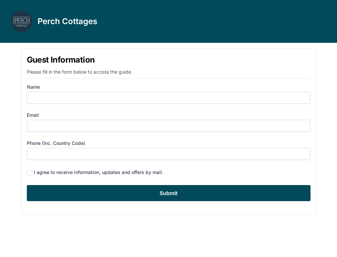
click at [147, 104] on form "Name Email Phone (inc. country code) I agree to receive information, updates an…" at bounding box center [168, 143] width 283 height 118
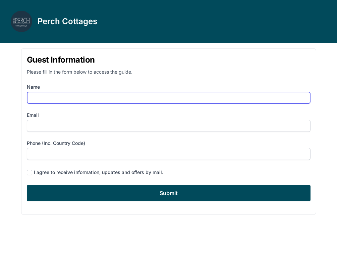
click at [147, 97] on input "Name" at bounding box center [168, 98] width 283 height 12
type input "[PERSON_NAME]"
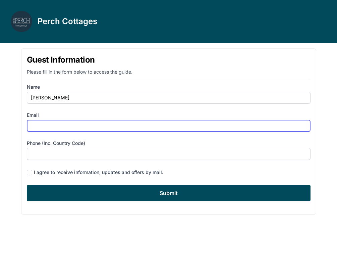
click at [95, 129] on input "Email" at bounding box center [168, 126] width 283 height 12
paste input "[EMAIL_ADDRESS][DOMAIN_NAME]"
type input "[EMAIL_ADDRESS][DOMAIN_NAME]"
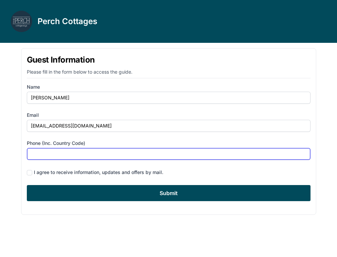
click at [120, 155] on input "Phone (inc. country code)" at bounding box center [168, 154] width 283 height 12
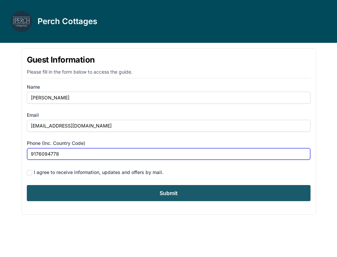
type input "9176094778"
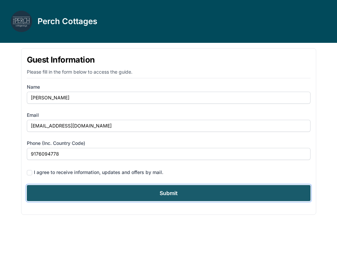
click at [127, 192] on input "Submit" at bounding box center [168, 193] width 283 height 16
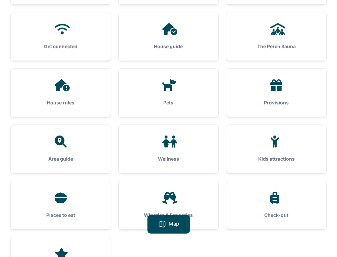
scroll to position [123, 0]
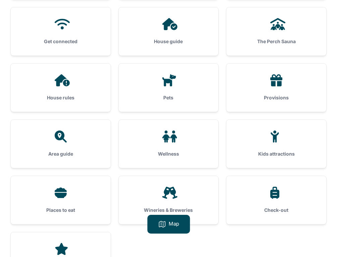
click at [283, 37] on div "The Perch Sauna" at bounding box center [276, 31] width 100 height 48
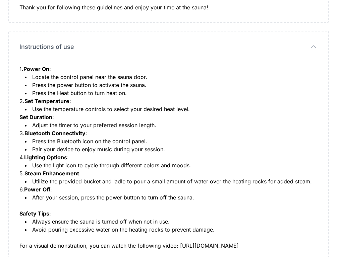
scroll to position [153, 0]
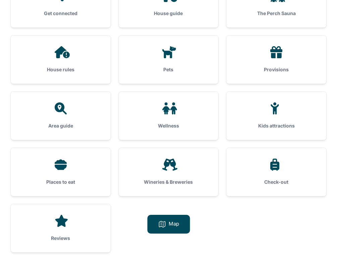
scroll to position [157, 0]
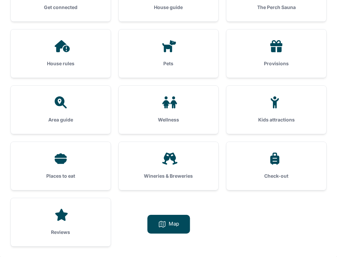
click at [79, 172] on div "Places to eat" at bounding box center [61, 166] width 100 height 48
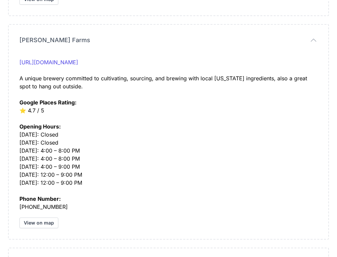
scroll to position [254, 0]
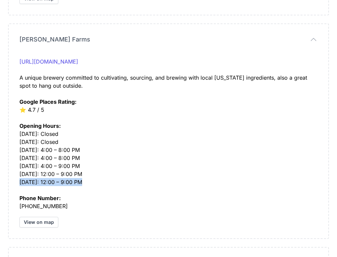
drag, startPoint x: 101, startPoint y: 181, endPoint x: 12, endPoint y: 181, distance: 88.4
click at [12, 181] on div "[PERSON_NAME] Farms [PERSON_NAME][GEOGRAPHIC_DATA] [URL][DOMAIN_NAME] A unique …" at bounding box center [168, 131] width 319 height 214
copy div "[DATE]: 12:00 – 9:00 PM"
drag, startPoint x: 67, startPoint y: 41, endPoint x: 14, endPoint y: 41, distance: 52.9
click at [14, 41] on div "[PERSON_NAME] Farms [PERSON_NAME][GEOGRAPHIC_DATA] [URL][DOMAIN_NAME] A unique …" at bounding box center [168, 131] width 319 height 214
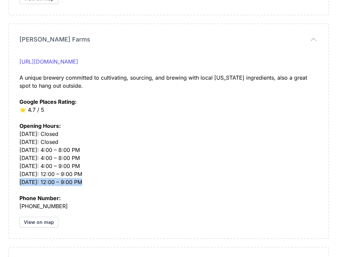
drag, startPoint x: 79, startPoint y: 38, endPoint x: 16, endPoint y: 38, distance: 62.3
click at [16, 38] on div "[PERSON_NAME] Farms [PERSON_NAME][GEOGRAPHIC_DATA] [URL][DOMAIN_NAME] A unique …" at bounding box center [168, 131] width 319 height 214
drag, startPoint x: 41, startPoint y: 38, endPoint x: 79, endPoint y: 40, distance: 38.2
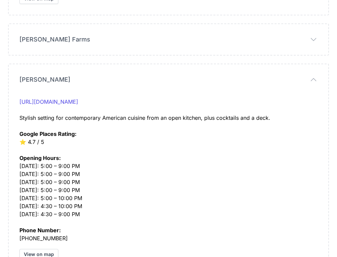
click at [0, 0] on button "[PERSON_NAME] Farms" at bounding box center [0, 0] width 0 height 0
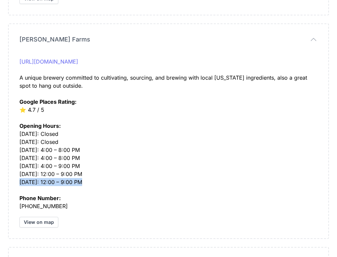
drag, startPoint x: 101, startPoint y: 40, endPoint x: 30, endPoint y: 61, distance: 73.6
click at [30, 57] on div "[PERSON_NAME] Farms [PERSON_NAME][GEOGRAPHIC_DATA] [URL][DOMAIN_NAME] A unique …" at bounding box center [168, 131] width 319 height 214
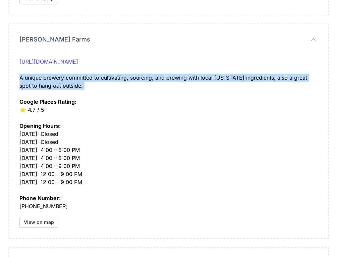
drag, startPoint x: 86, startPoint y: 92, endPoint x: 13, endPoint y: 79, distance: 73.9
click at [13, 79] on div "[PERSON_NAME] Farms [PERSON_NAME][GEOGRAPHIC_DATA] [URL][DOMAIN_NAME] A unique …" at bounding box center [168, 131] width 319 height 214
copy div "A unique brewery committed to cultivating, sourcing, and brewing with local [US…"
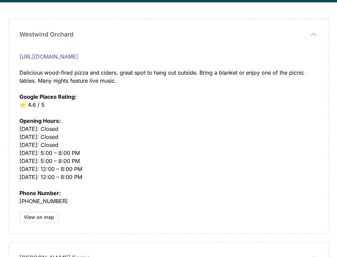
scroll to position [32, 0]
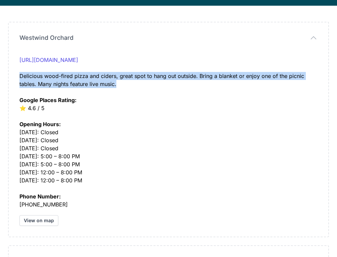
drag, startPoint x: 135, startPoint y: 86, endPoint x: 17, endPoint y: 75, distance: 118.4
click at [17, 75] on div "Westwind Orchard [GEOGRAPHIC_DATA] [URL][DOMAIN_NAME] Google Places Rating: ⭐️ …" at bounding box center [168, 129] width 319 height 214
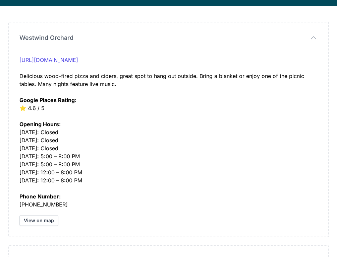
click at [90, 32] on div "Westwind Orchard [GEOGRAPHIC_DATA] [URL][DOMAIN_NAME] Google Places Rating: ⭐️ …" at bounding box center [168, 129] width 319 height 214
drag, startPoint x: 87, startPoint y: 34, endPoint x: 21, endPoint y: 37, distance: 66.4
click at [21, 36] on button "Westwind Orchard" at bounding box center [168, 37] width 298 height 9
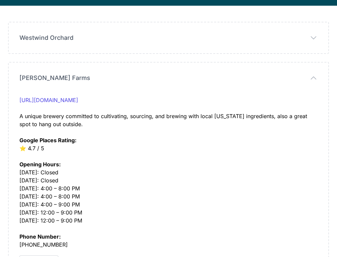
click at [60, 35] on span "Westwind Orchard" at bounding box center [46, 37] width 54 height 9
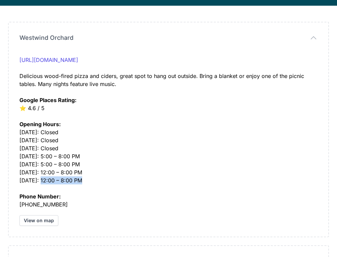
drag, startPoint x: 95, startPoint y: 182, endPoint x: 43, endPoint y: 182, distance: 52.6
click at [43, 182] on div "Opening Hours: [DATE]: Closed [DATE]: Closed [DATE]: Closed [DATE]: 5:00 – 8:00…" at bounding box center [168, 148] width 298 height 72
click at [101, 179] on div "Opening Hours: [DATE]: Closed [DATE]: Closed [DATE]: Closed [DATE]: 5:00 – 8:00…" at bounding box center [168, 148] width 298 height 72
drag, startPoint x: 92, startPoint y: 182, endPoint x: 41, endPoint y: 184, distance: 50.6
click at [41, 184] on div "Opening Hours: [DATE]: Closed [DATE]: Closed [DATE]: Closed [DATE]: 5:00 – 8:00…" at bounding box center [168, 148] width 298 height 72
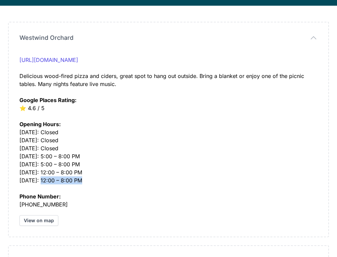
copy div "12:00 – 8:00 PM"
click at [94, 70] on div "[URL][DOMAIN_NAME] Delicious wood-fired pizza and ciders, great spot to hang ou…" at bounding box center [168, 84] width 298 height 56
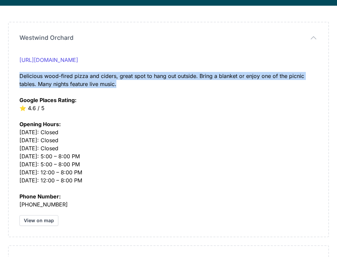
drag, startPoint x: 124, startPoint y: 87, endPoint x: 18, endPoint y: 77, distance: 106.3
click at [18, 77] on div "Westwind Orchard [GEOGRAPHIC_DATA] [URL][DOMAIN_NAME] Google Places Rating: ⭐️ …" at bounding box center [168, 129] width 319 height 214
copy div "Delicious wood-fired pizza and ciders, great spot to hang out outside. Bring a …"
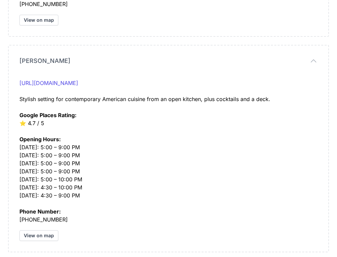
scroll to position [457, 0]
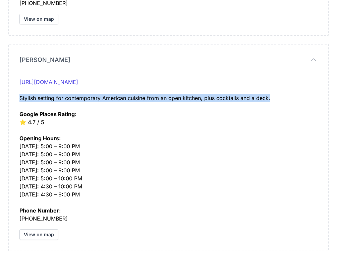
drag, startPoint x: 290, startPoint y: 100, endPoint x: 19, endPoint y: 101, distance: 271.7
click at [19, 101] on div "[PERSON_NAME] [URL][DOMAIN_NAME] Stylish setting for contemporary American cuis…" at bounding box center [168, 148] width 319 height 206
copy div "Stylish setting for contemporary American cuisine from an open kitchen, plus co…"
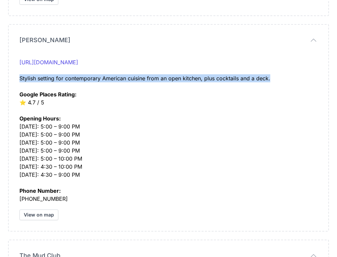
scroll to position [478, 0]
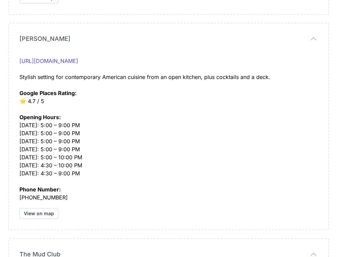
click at [82, 171] on div "Opening Hours: [DATE]: 5:00 – 9:00 PM [DATE]: 5:00 – 9:00 PM [DATE]: 5:00 – 9:0…" at bounding box center [168, 141] width 298 height 72
drag, startPoint x: 91, startPoint y: 132, endPoint x: 45, endPoint y: 126, distance: 46.5
click at [45, 126] on div "Opening Hours: [DATE]: 5:00 – 9:00 PM [DATE]: 5:00 – 9:00 PM [DATE]: 5:00 – 9:0…" at bounding box center [168, 141] width 298 height 72
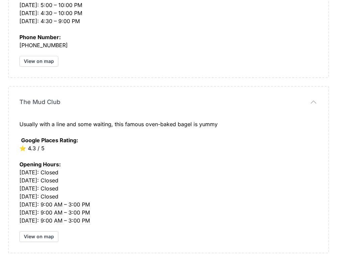
scroll to position [636, 0]
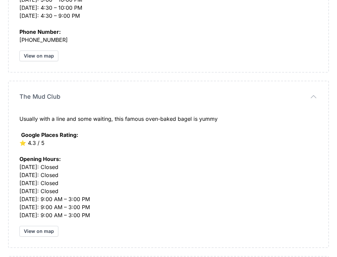
drag, startPoint x: 77, startPoint y: 93, endPoint x: 16, endPoint y: 95, distance: 61.0
click at [17, 95] on div "The Mud Club The Mud Club Usually with a line and some waiting, this famous ove…" at bounding box center [168, 164] width 319 height 166
drag, startPoint x: 85, startPoint y: 93, endPoint x: 45, endPoint y: 93, distance: 40.2
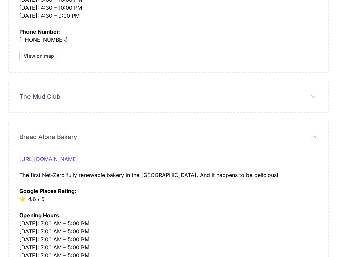
click at [0, 0] on button "The Mud Club" at bounding box center [0, 0] width 0 height 0
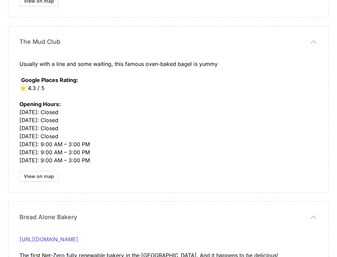
scroll to position [692, 0]
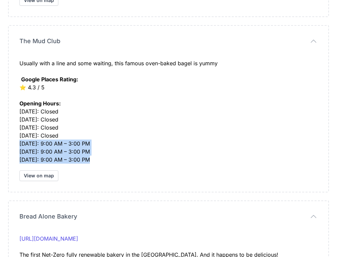
drag, startPoint x: 106, startPoint y: 161, endPoint x: 13, endPoint y: 141, distance: 94.9
click at [13, 141] on div "The Mud Club The Mud Club Usually with a line and some waiting, this famous ove…" at bounding box center [168, 109] width 319 height 166
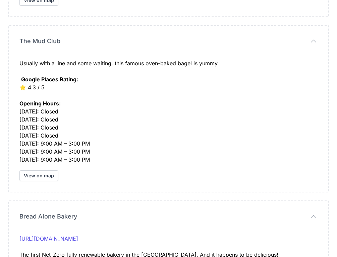
click at [107, 158] on div "Opening Hours: [DATE]: Closed [DATE]: Closed [DATE]: Closed [DATE]: Closed [DAT…" at bounding box center [168, 127] width 298 height 72
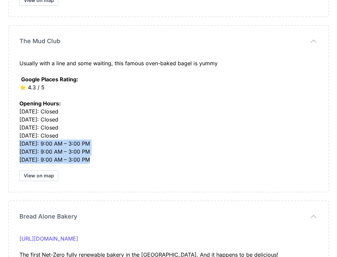
drag, startPoint x: 110, startPoint y: 163, endPoint x: 9, endPoint y: 145, distance: 102.6
click at [9, 145] on div "The Mud Club The Mud Club Usually with a line and some waiting, this famous ove…" at bounding box center [168, 109] width 319 height 166
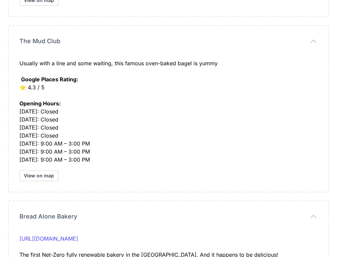
click at [132, 144] on div "Opening Hours: [DATE]: Closed [DATE]: Closed [DATE]: Closed [DATE]: Closed [DAT…" at bounding box center [168, 127] width 298 height 72
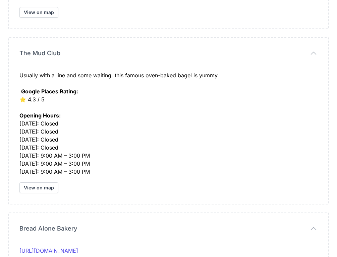
scroll to position [681, 0]
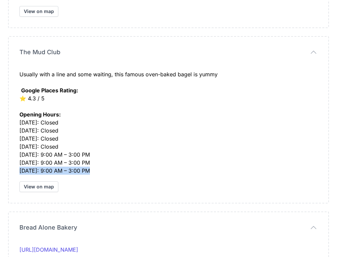
drag, startPoint x: 114, startPoint y: 169, endPoint x: 11, endPoint y: 173, distance: 102.6
click at [11, 173] on div "The Mud Club The Mud Club Usually with a line and some waiting, this famous ove…" at bounding box center [168, 120] width 319 height 166
drag, startPoint x: 72, startPoint y: 133, endPoint x: 15, endPoint y: 130, distance: 57.7
click at [15, 130] on div "The Mud Club The Mud Club Usually with a line and some waiting, this famous ove…" at bounding box center [168, 120] width 319 height 166
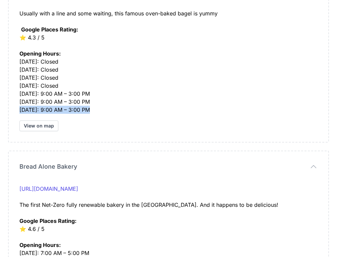
scroll to position [763, 0]
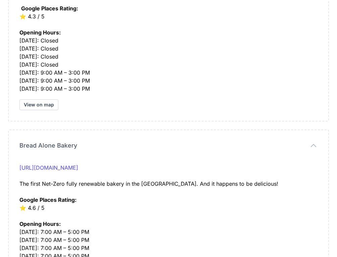
click at [89, 90] on div "Opening Hours: [DATE]: Closed [DATE]: Closed [DATE]: Closed [DATE]: Closed [DAT…" at bounding box center [168, 56] width 298 height 72
drag, startPoint x: 98, startPoint y: 90, endPoint x: 68, endPoint y: 90, distance: 30.5
click at [68, 90] on div "Opening Hours: [DATE]: Closed [DATE]: Closed [DATE]: Closed [DATE]: Closed [DAT…" at bounding box center [168, 56] width 298 height 72
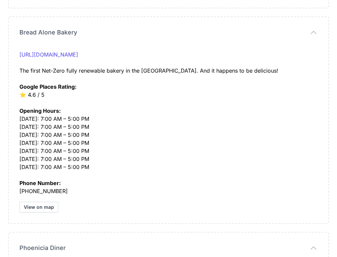
scroll to position [877, 0]
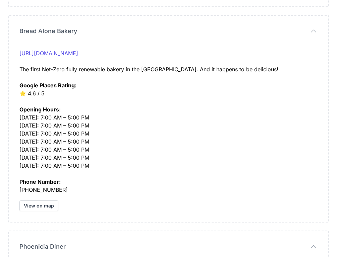
click at [247, 72] on div "[URL][DOMAIN_NAME] The first Net-Zero fully renewable bakery in the [GEOGRAPHIC…" at bounding box center [168, 73] width 298 height 48
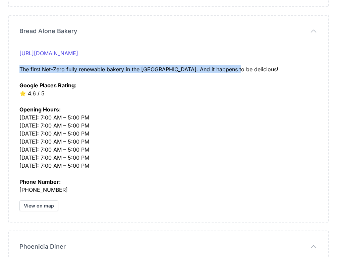
drag, startPoint x: 263, startPoint y: 69, endPoint x: 12, endPoint y: 70, distance: 250.9
click at [12, 70] on div "Bread Alone Bakery Bread Alone Bakery [URL][DOMAIN_NAME] The first Net-Zero ful…" at bounding box center [168, 119] width 319 height 206
copy div "The first Net-Zero fully renewable bakery in the [GEOGRAPHIC_DATA]. And it happ…"
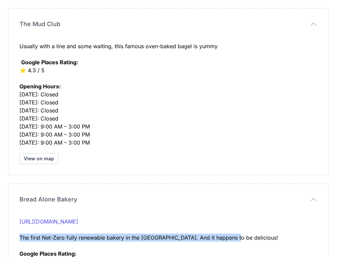
scroll to position [705, 0]
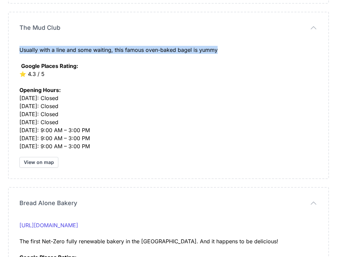
drag, startPoint x: 223, startPoint y: 50, endPoint x: 14, endPoint y: 49, distance: 209.7
click at [14, 49] on div "The Mud Club The Mud Club Usually with a line and some waiting, this famous ove…" at bounding box center [168, 95] width 319 height 166
copy div "Usually with a line and some waiting, this famous oven-baked bagel is yummy"
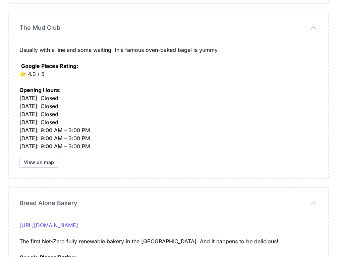
click at [127, 80] on div "Opening Hours: [DATE]: Closed [DATE]: Closed [DATE]: Closed [DATE]: Closed [DAT…" at bounding box center [168, 114] width 298 height 72
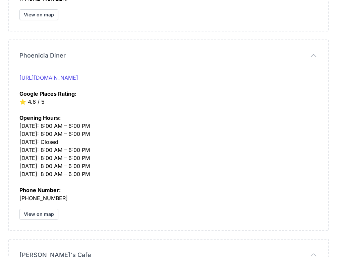
scroll to position [1068, 0]
drag, startPoint x: 98, startPoint y: 127, endPoint x: 44, endPoint y: 128, distance: 54.6
click at [44, 128] on div "Opening Hours: [DATE]: 8:00 AM – 6:00 PM [DATE]: 8:00 AM – 6:00 PM [DATE]: Clos…" at bounding box center [168, 142] width 298 height 72
copy div "8:00 AM – 6:00 PM"
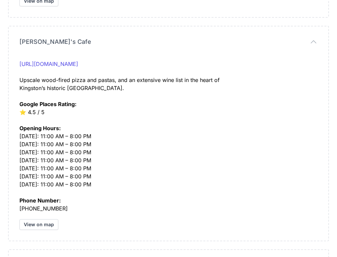
scroll to position [1283, 0]
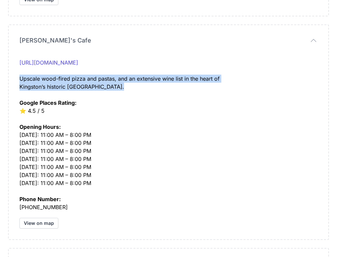
drag, startPoint x: 117, startPoint y: 85, endPoint x: 17, endPoint y: 80, distance: 99.7
click at [17, 80] on div "[PERSON_NAME]'s Cafe [PERSON_NAME]'s Cafe [URL][DOMAIN_NAME] Upscale wood-fired…" at bounding box center [168, 132] width 319 height 214
copy div "Upscale wood-fired pizza and pastas, and an extensive wine list in the heart of…"
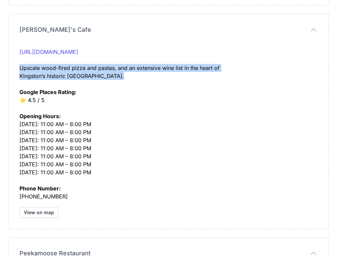
scroll to position [1295, 0]
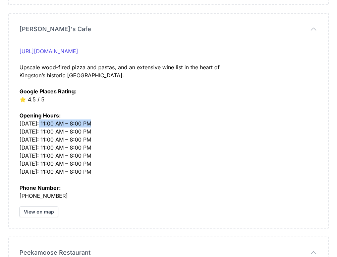
drag, startPoint x: 42, startPoint y: 124, endPoint x: 115, endPoint y: 124, distance: 73.0
click at [115, 124] on div "Opening Hours: [DATE]: 11:00 AM – 8:00 PM [DATE]: 11:00 AM – 8:00 PM [DATE]: 11…" at bounding box center [168, 140] width 298 height 72
copy div "11:00 AM – 8:00 PM"
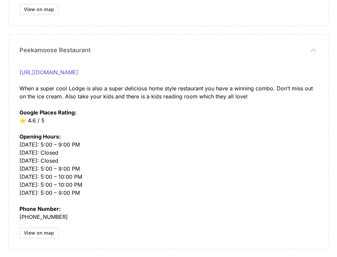
scroll to position [1494, 0]
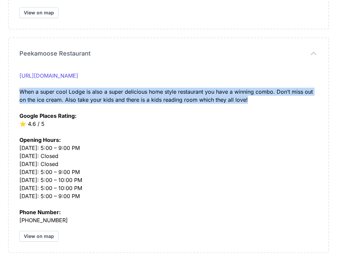
drag, startPoint x: 266, startPoint y: 97, endPoint x: 15, endPoint y: 94, distance: 250.9
click at [15, 94] on div "Peekamoose Restaurant [GEOGRAPHIC_DATA] Restaurant [URL][DOMAIN_NAME] Google Pl…" at bounding box center [168, 145] width 319 height 214
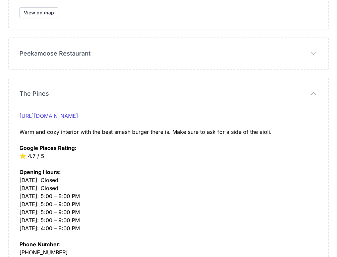
click at [0, 0] on button "Peekamoose Restaurant" at bounding box center [0, 0] width 0 height 0
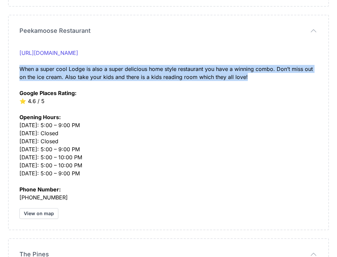
scroll to position [1517, 0]
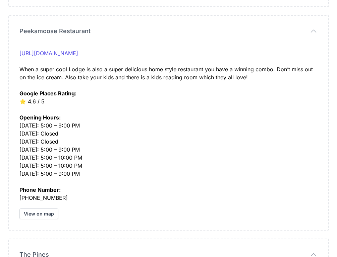
click at [96, 123] on div "Opening Hours: [DATE]: 5:00 – 9:00 PM [DATE]: Closed [DATE]: Closed [DATE]: 5:0…" at bounding box center [168, 142] width 298 height 72
drag, startPoint x: 93, startPoint y: 174, endPoint x: 17, endPoint y: 177, distance: 75.4
click at [17, 177] on div "Peekamoose Restaurant [GEOGRAPHIC_DATA] Restaurant [URL][DOMAIN_NAME] Google Pl…" at bounding box center [168, 123] width 319 height 214
click at [82, 168] on div "Opening Hours: [DATE]: 5:00 – 9:00 PM [DATE]: Closed [DATE]: Closed [DATE]: 5:0…" at bounding box center [168, 142] width 298 height 72
drag, startPoint x: 76, startPoint y: 170, endPoint x: 42, endPoint y: 172, distance: 34.5
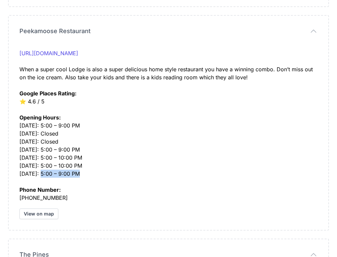
click at [42, 172] on div "Opening Hours: [DATE]: 5:00 – 9:00 PM [DATE]: Closed [DATE]: Closed [DATE]: 5:0…" at bounding box center [168, 142] width 298 height 72
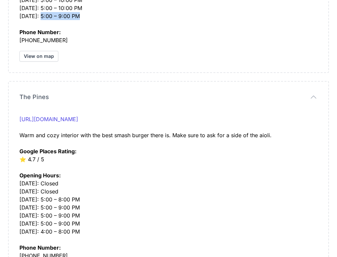
scroll to position [1675, 0]
drag, startPoint x: 55, startPoint y: 95, endPoint x: 13, endPoint y: 95, distance: 41.9
click at [14, 95] on div "The Pines The Pines [URL][DOMAIN_NAME] Warm and cozy interior with the best sma…" at bounding box center [168, 184] width 319 height 206
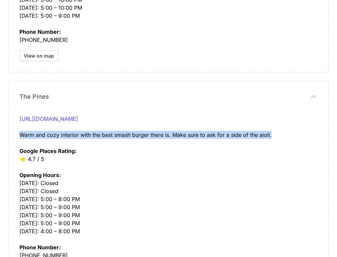
drag, startPoint x: 294, startPoint y: 134, endPoint x: 19, endPoint y: 137, distance: 275.4
click at [19, 137] on div "The Pines The Pines [URL][DOMAIN_NAME] Warm and cozy interior with the best sma…" at bounding box center [168, 184] width 319 height 206
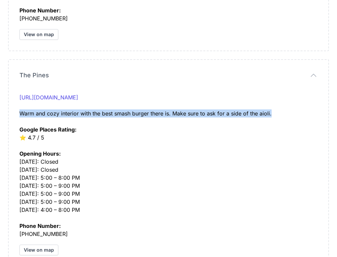
scroll to position [1697, 0]
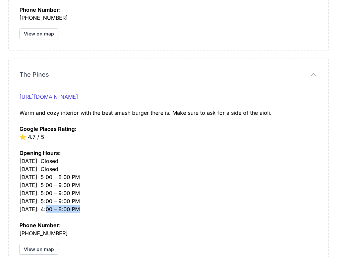
drag, startPoint x: 92, startPoint y: 209, endPoint x: 46, endPoint y: 209, distance: 46.2
click at [46, 209] on div "Opening Hours: [DATE]: Closed [DATE]: Closed [DATE]: 5:00 – 8:00 PM [DATE]: 5:0…" at bounding box center [168, 177] width 298 height 72
click at [109, 202] on div "Opening Hours: [DATE]: Closed [DATE]: Closed [DATE]: 5:00 – 8:00 PM [DATE]: 5:0…" at bounding box center [168, 177] width 298 height 72
drag, startPoint x: 109, startPoint y: 212, endPoint x: 43, endPoint y: 211, distance: 66.0
click at [43, 211] on div "Opening Hours: [DATE]: Closed [DATE]: Closed [DATE]: 5:00 – 8:00 PM [DATE]: 5:0…" at bounding box center [168, 177] width 298 height 72
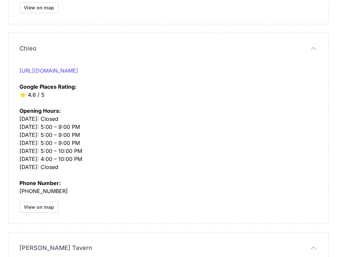
scroll to position [1941, 0]
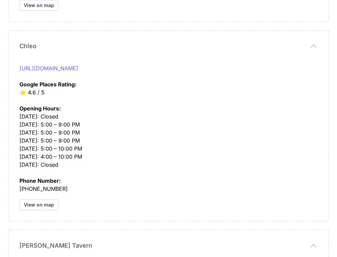
click at [50, 67] on link "[URL][DOMAIN_NAME]" at bounding box center [48, 68] width 59 height 7
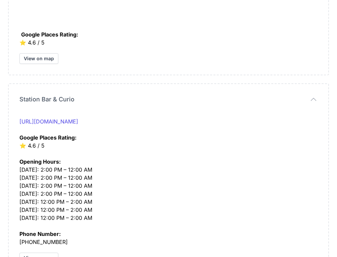
scroll to position [2216, 0]
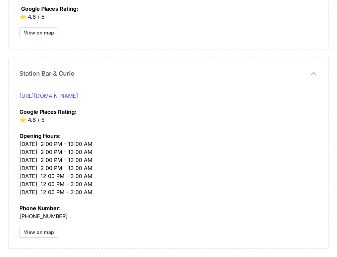
drag, startPoint x: 128, startPoint y: 95, endPoint x: 122, endPoint y: 95, distance: 6.0
click at [123, 95] on div "[URL][DOMAIN_NAME] Google Places Rating: ⭐️ 4.6 / 5" at bounding box center [168, 108] width 298 height 32
drag, startPoint x: 82, startPoint y: 74, endPoint x: 16, endPoint y: 73, distance: 66.3
click at [16, 73] on div "Station Bar & Curio Station Bar & Curio [URL][DOMAIN_NAME] Google Places Rating…" at bounding box center [168, 153] width 319 height 190
drag, startPoint x: 102, startPoint y: 152, endPoint x: 16, endPoint y: 146, distance: 86.0
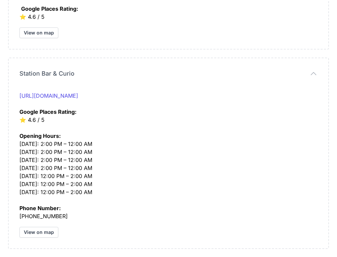
click at [16, 146] on div "Station Bar & Curio Station Bar & Curio [URL][DOMAIN_NAME] Google Places Rating…" at bounding box center [168, 153] width 319 height 190
click at [99, 190] on div "Opening Hours: [DATE]: 2:00 PM – 12:00 AM [DATE]: 2:00 PM – 12:00 AM [DATE]: 2:…" at bounding box center [168, 160] width 298 height 72
drag, startPoint x: 103, startPoint y: 191, endPoint x: 41, endPoint y: 192, distance: 61.3
click at [41, 192] on div "Opening Hours: [DATE]: 2:00 PM – 12:00 AM [DATE]: 2:00 PM – 12:00 AM [DATE]: 2:…" at bounding box center [168, 160] width 298 height 72
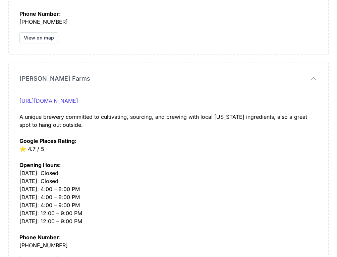
scroll to position [0, 0]
